Goal: Task Accomplishment & Management: Manage account settings

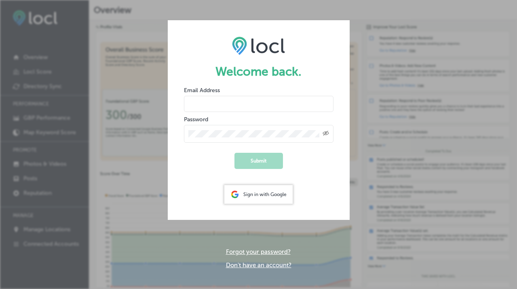
type input "[DOMAIN_NAME][EMAIL_ADDRESS][DOMAIN_NAME]"
click at [241, 191] on div "Sign in with Google" at bounding box center [259, 194] width 68 height 19
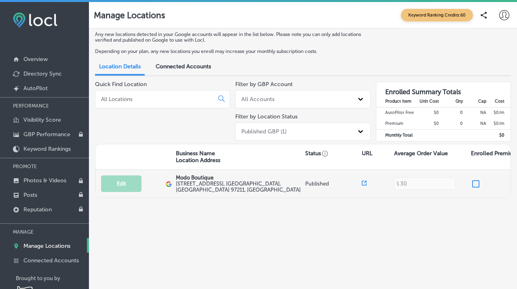
click at [202, 184] on label "[STREET_ADDRESS]" at bounding box center [239, 187] width 127 height 12
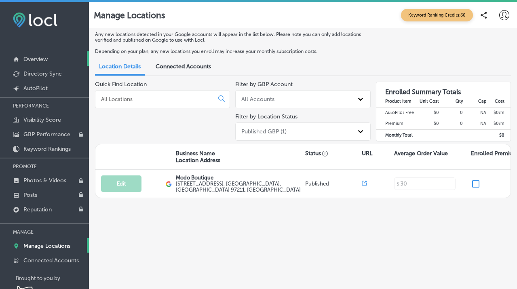
click at [39, 59] on p "Overview" at bounding box center [35, 59] width 24 height 7
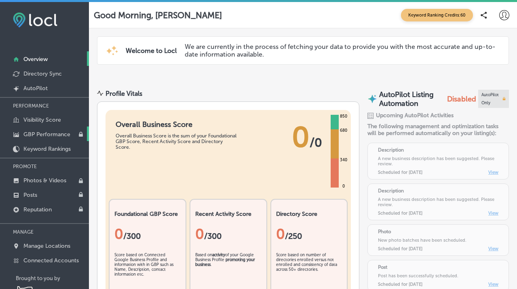
click at [33, 137] on p "GBP Performance" at bounding box center [46, 134] width 47 height 7
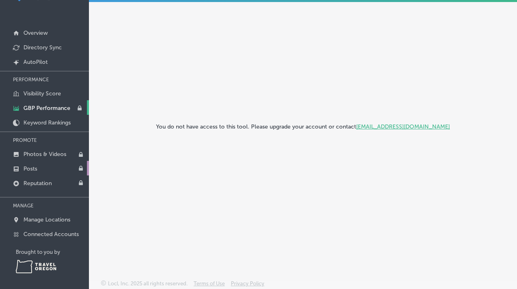
scroll to position [27, 0]
click at [32, 219] on p "Manage Locations" at bounding box center [46, 219] width 47 height 7
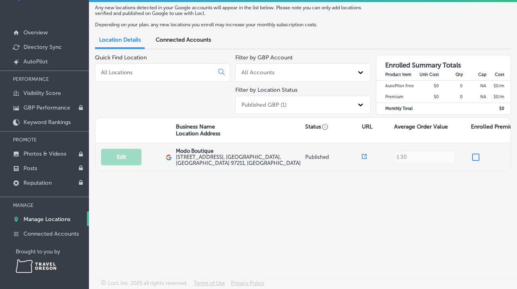
click at [193, 158] on label "[STREET_ADDRESS]" at bounding box center [239, 160] width 127 height 12
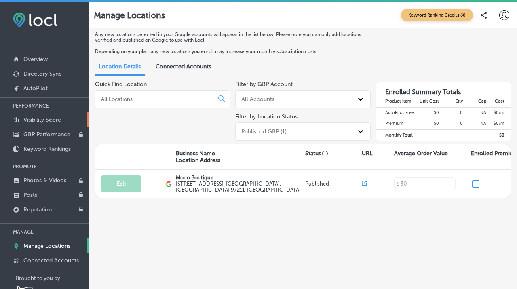
click at [27, 119] on p "Visibility Score" at bounding box center [42, 120] width 38 height 7
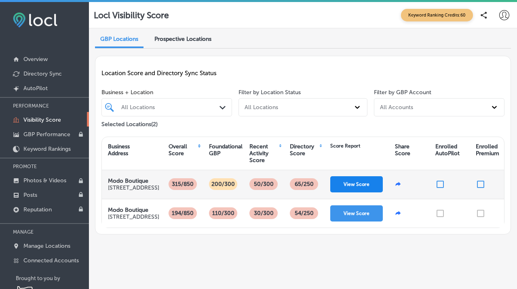
click at [345, 187] on button "View Score" at bounding box center [357, 184] width 53 height 16
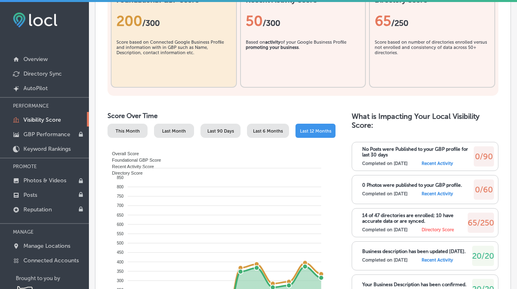
scroll to position [349, 0]
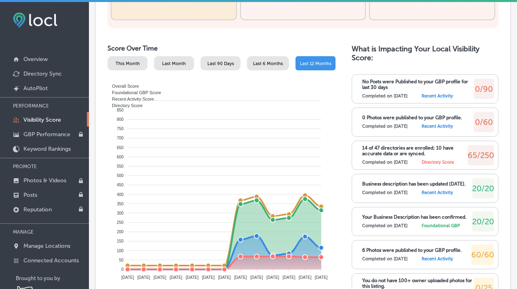
click at [434, 162] on label "Directory Score" at bounding box center [438, 162] width 32 height 5
click at [430, 145] on p "14 of 47 directories are enrolled; 10 have accurate data or are synced." at bounding box center [415, 150] width 106 height 11
click at [477, 152] on span "65/250" at bounding box center [481, 155] width 26 height 10
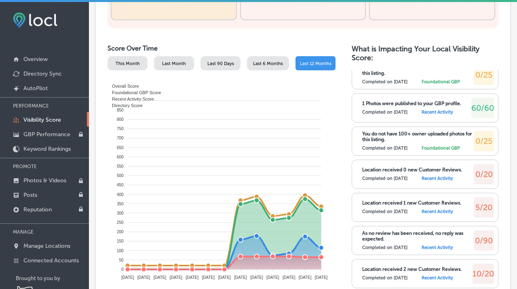
scroll to position [481, 0]
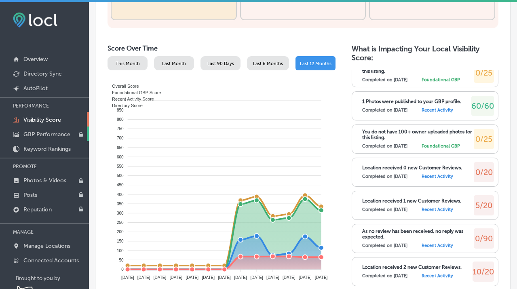
click at [33, 135] on p "GBP Performance" at bounding box center [46, 134] width 47 height 7
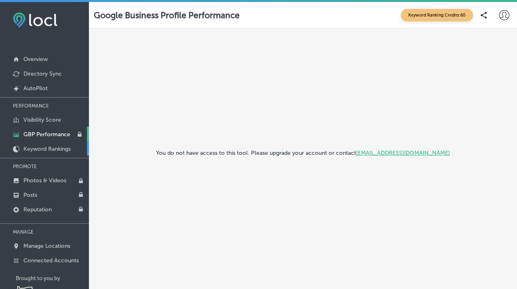
click at [29, 150] on p "Keyword Rankings" at bounding box center [46, 149] width 47 height 7
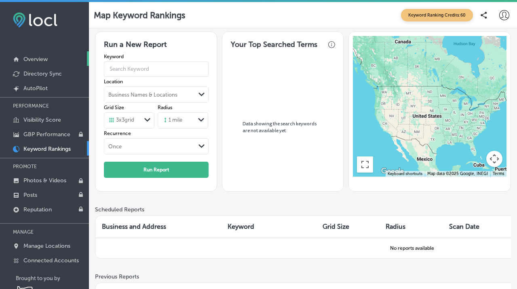
click at [32, 63] on link "Overview" at bounding box center [44, 58] width 89 height 15
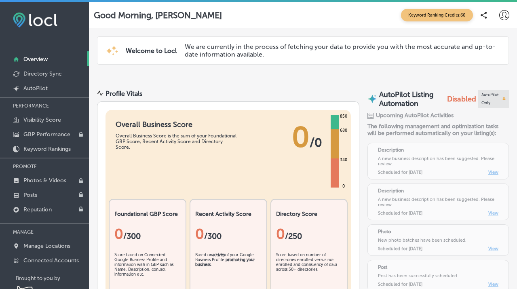
click at [503, 15] on icon at bounding box center [505, 15] width 10 height 10
click at [483, 45] on p "My Account" at bounding box center [486, 45] width 27 height 7
select select "US"
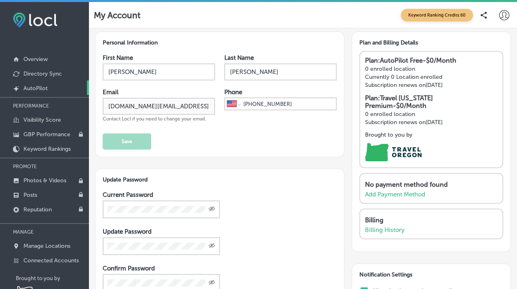
click at [32, 87] on p "AutoPilot" at bounding box center [35, 88] width 24 height 7
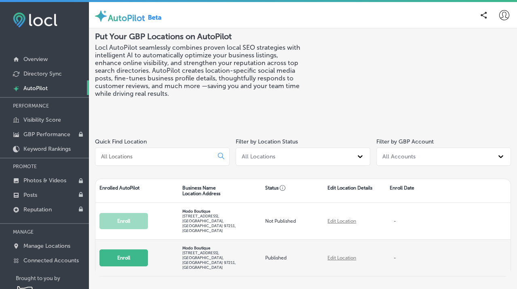
scroll to position [27, 0]
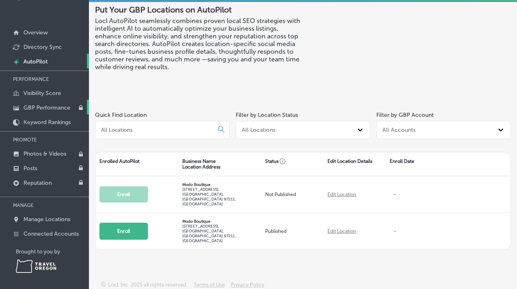
click at [32, 106] on p "GBP Performance" at bounding box center [46, 107] width 47 height 7
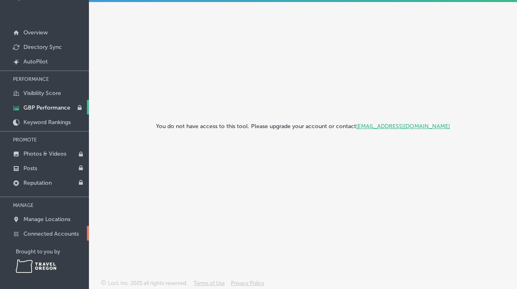
click at [31, 233] on p "Connected Accounts" at bounding box center [50, 234] width 55 height 7
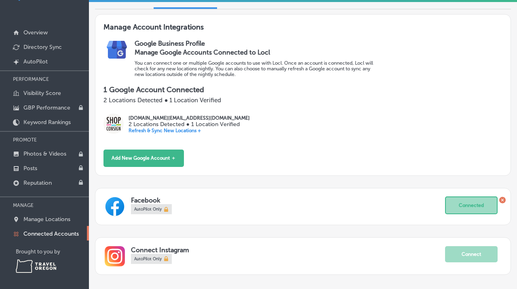
scroll to position [77, 0]
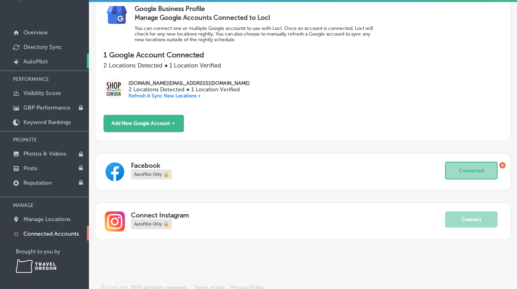
click at [40, 64] on p "AutoPilot" at bounding box center [35, 61] width 24 height 7
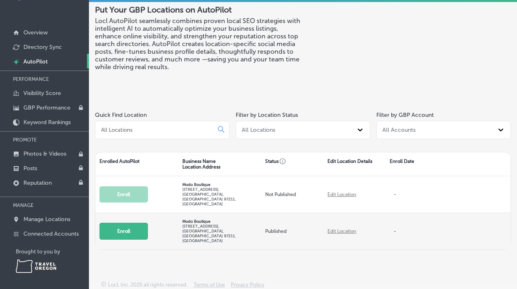
click at [115, 223] on button "Enroll" at bounding box center [124, 231] width 49 height 17
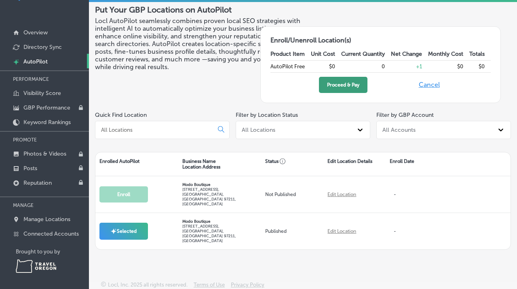
click at [341, 87] on button "Proceed & Pay" at bounding box center [343, 85] width 49 height 16
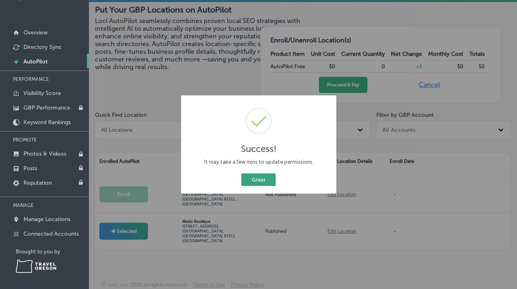
click at [262, 179] on button "Great" at bounding box center [259, 180] width 34 height 13
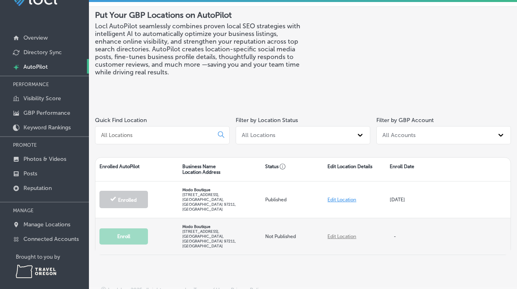
scroll to position [23, 0]
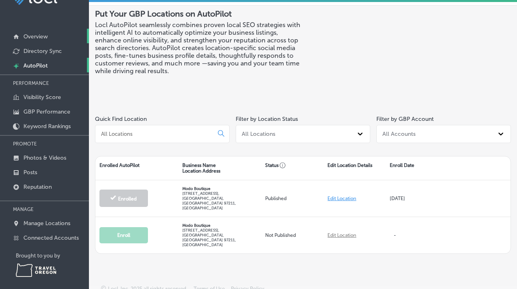
click at [30, 40] on link "Overview" at bounding box center [44, 36] width 89 height 15
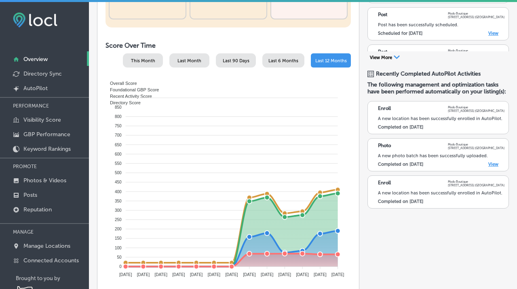
scroll to position [290, 0]
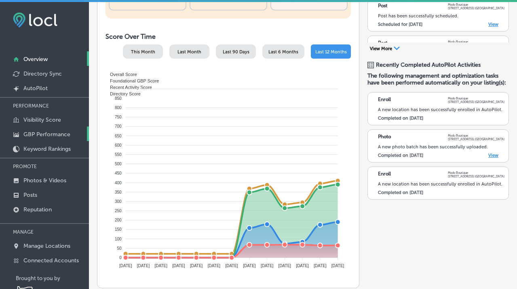
click at [45, 136] on p "GBP Performance" at bounding box center [46, 134] width 47 height 7
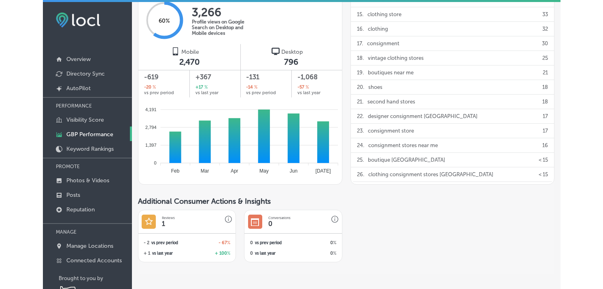
scroll to position [27, 0]
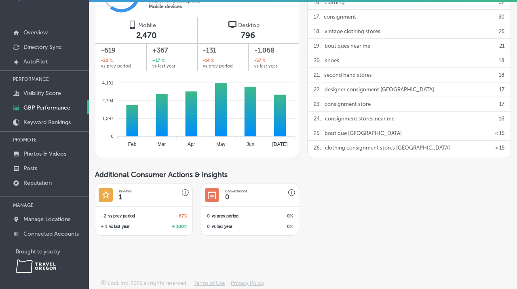
click at [106, 192] on icon "DE44D2D4-748D-402E-B01C-2A5FC0C2CD39 Created with sketchtool." at bounding box center [106, 195] width 8 height 8
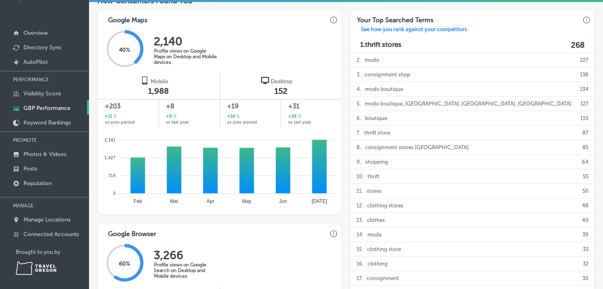
scroll to position [258, 0]
